Goal: Information Seeking & Learning: Learn about a topic

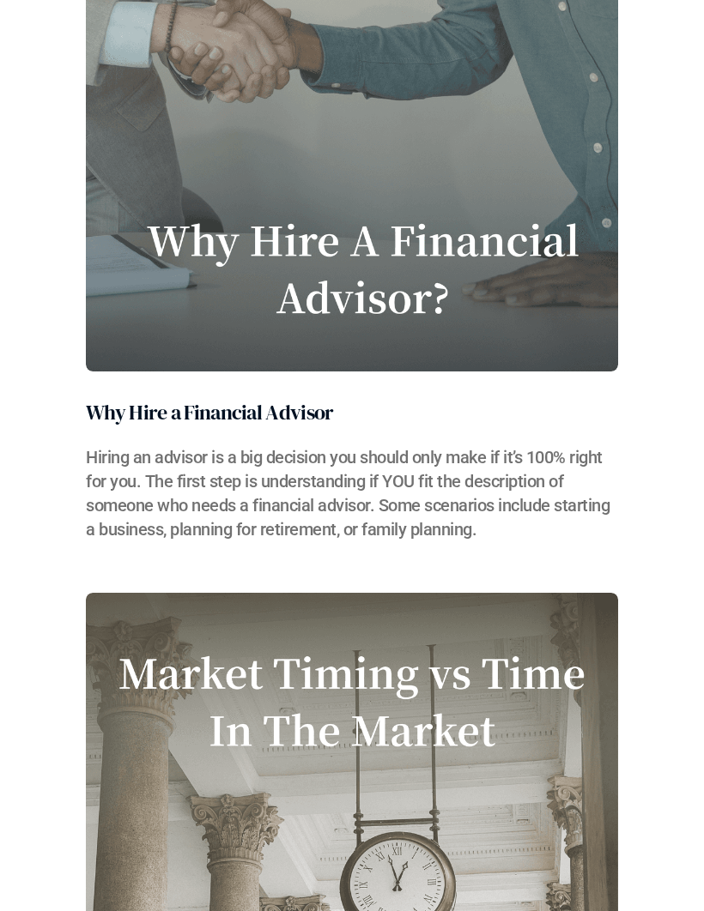
scroll to position [17578, 0]
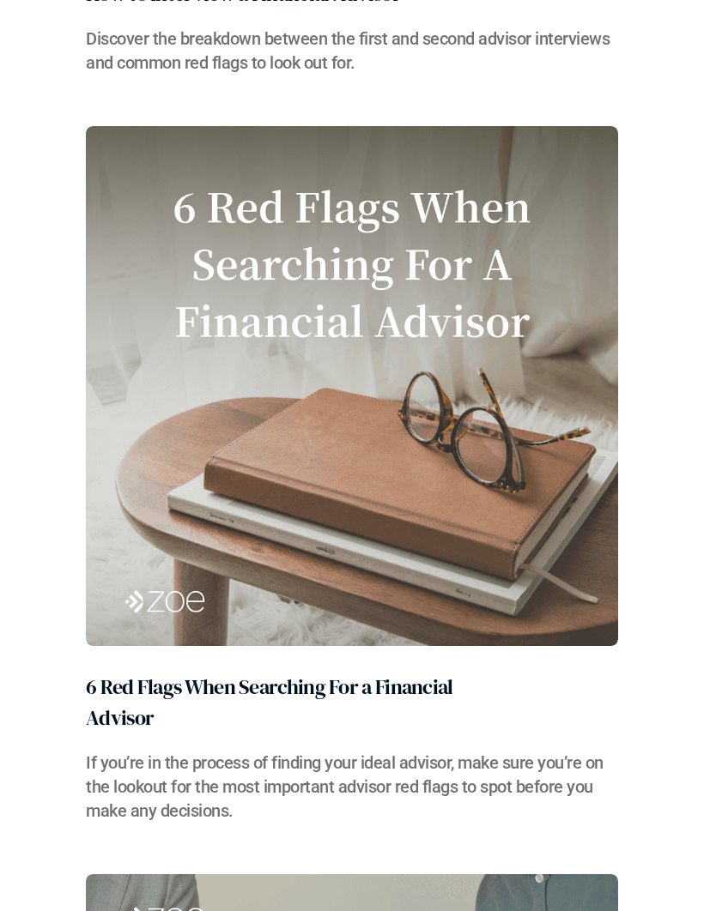
scroll to position [16571, 0]
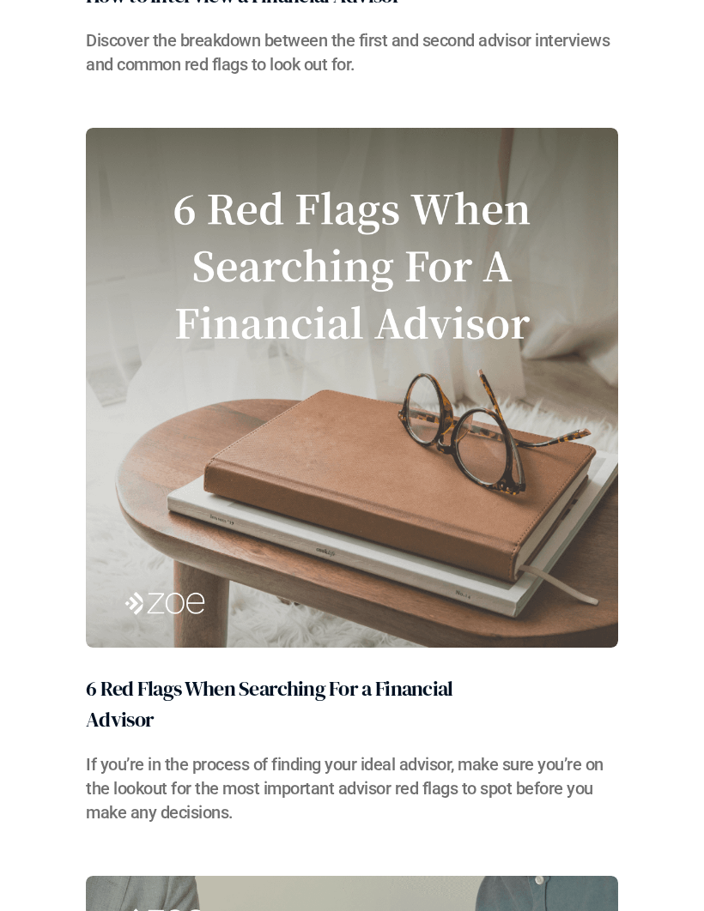
click at [368, 389] on img at bounding box center [352, 388] width 532 height 520
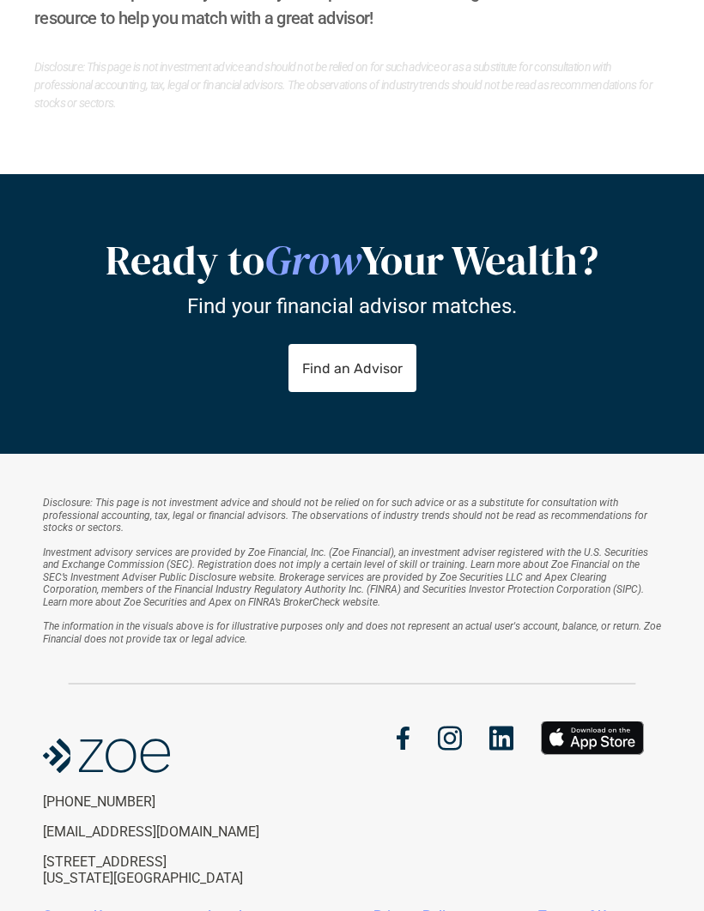
scroll to position [3794, 0]
